Goal: Find specific page/section: Find specific page/section

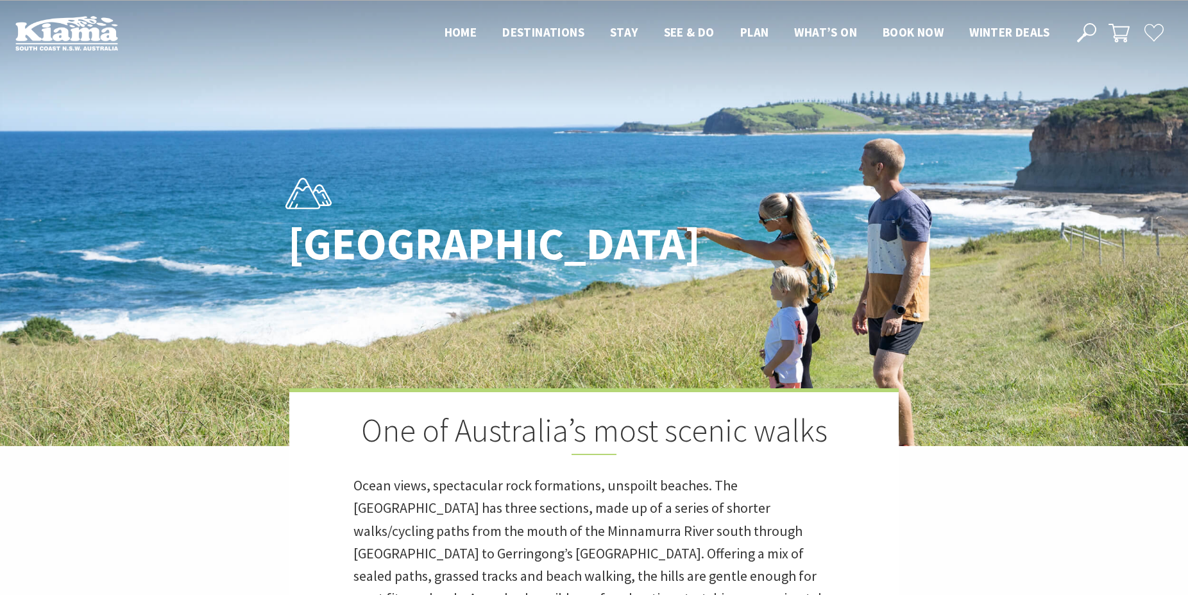
scroll to position [413, 1196]
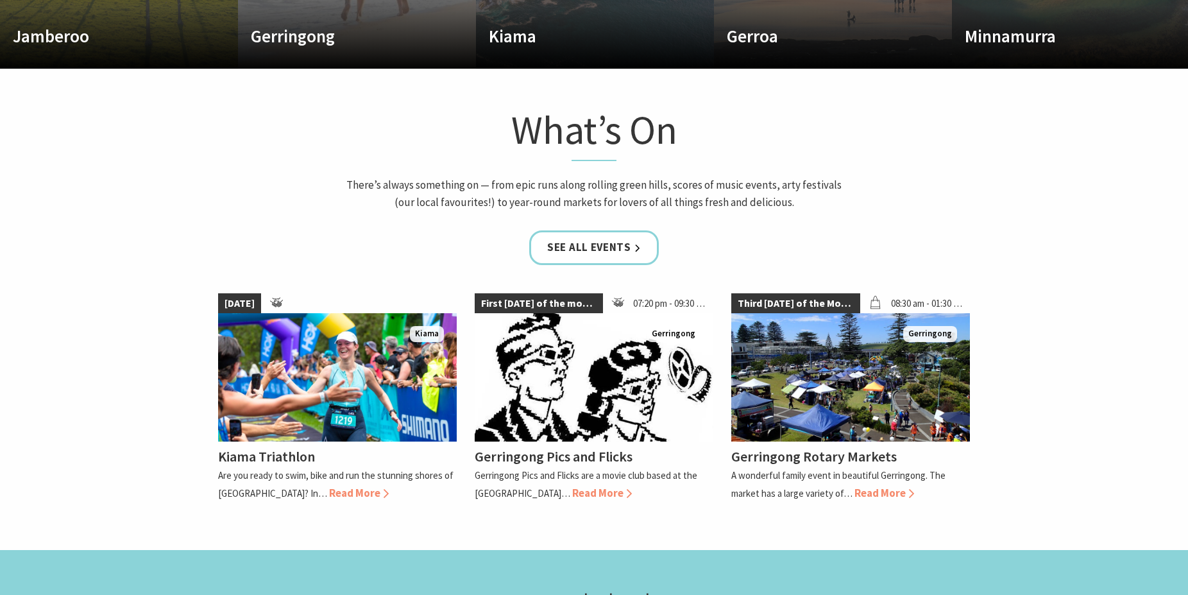
scroll to position [654, 0]
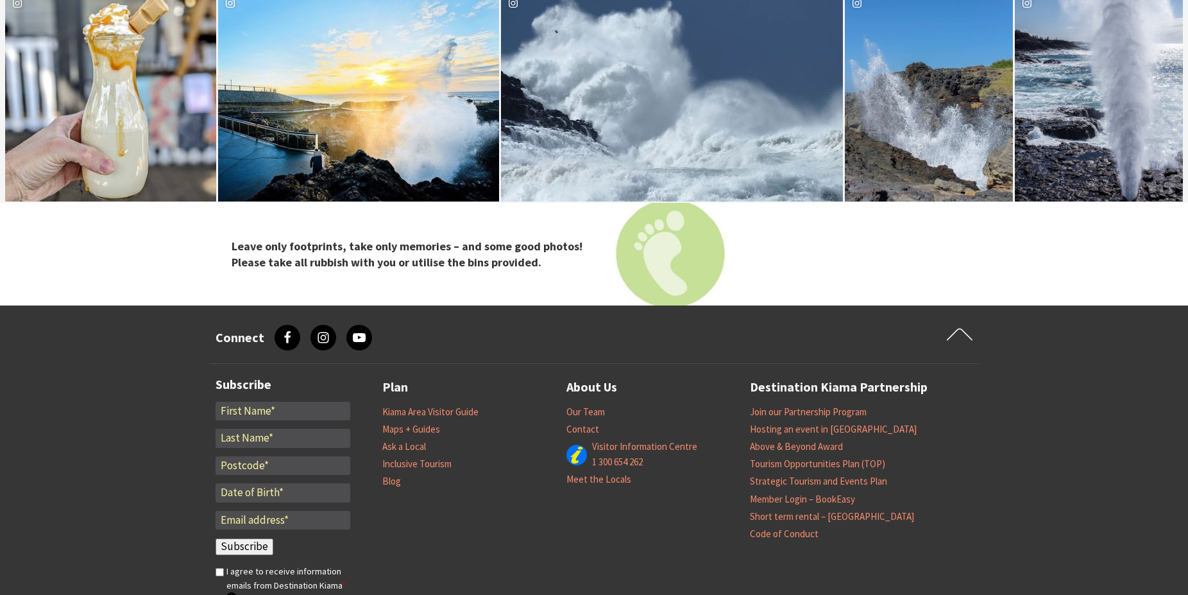
scroll to position [4011, 0]
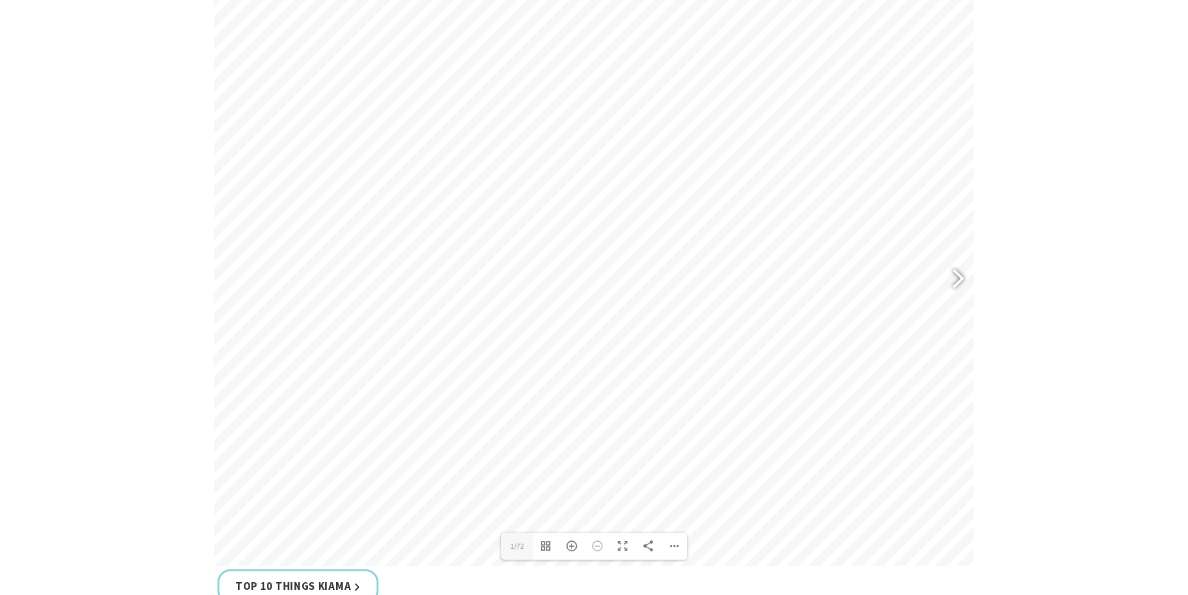
scroll to position [602, 0]
click at [958, 281] on div at bounding box center [953, 283] width 30 height 47
click at [958, 280] on div at bounding box center [953, 283] width 30 height 47
type input "7"
